Goal: Find specific page/section

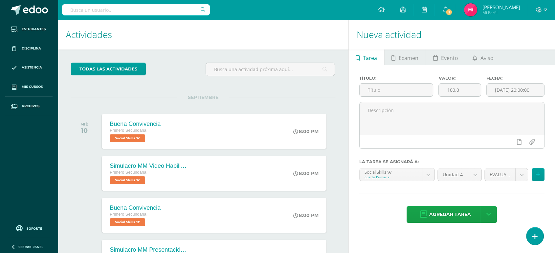
click at [168, 9] on input "text" at bounding box center [136, 9] width 148 height 11
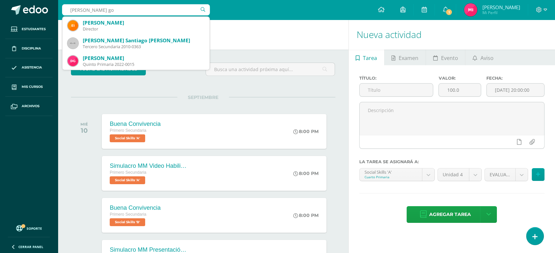
type input "[PERSON_NAME]"
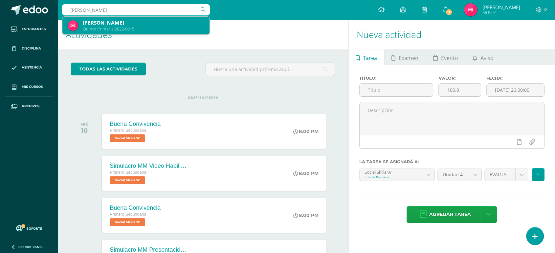
click at [156, 21] on div "[PERSON_NAME]" at bounding box center [143, 22] width 121 height 7
